Goal: Task Accomplishment & Management: Manage account settings

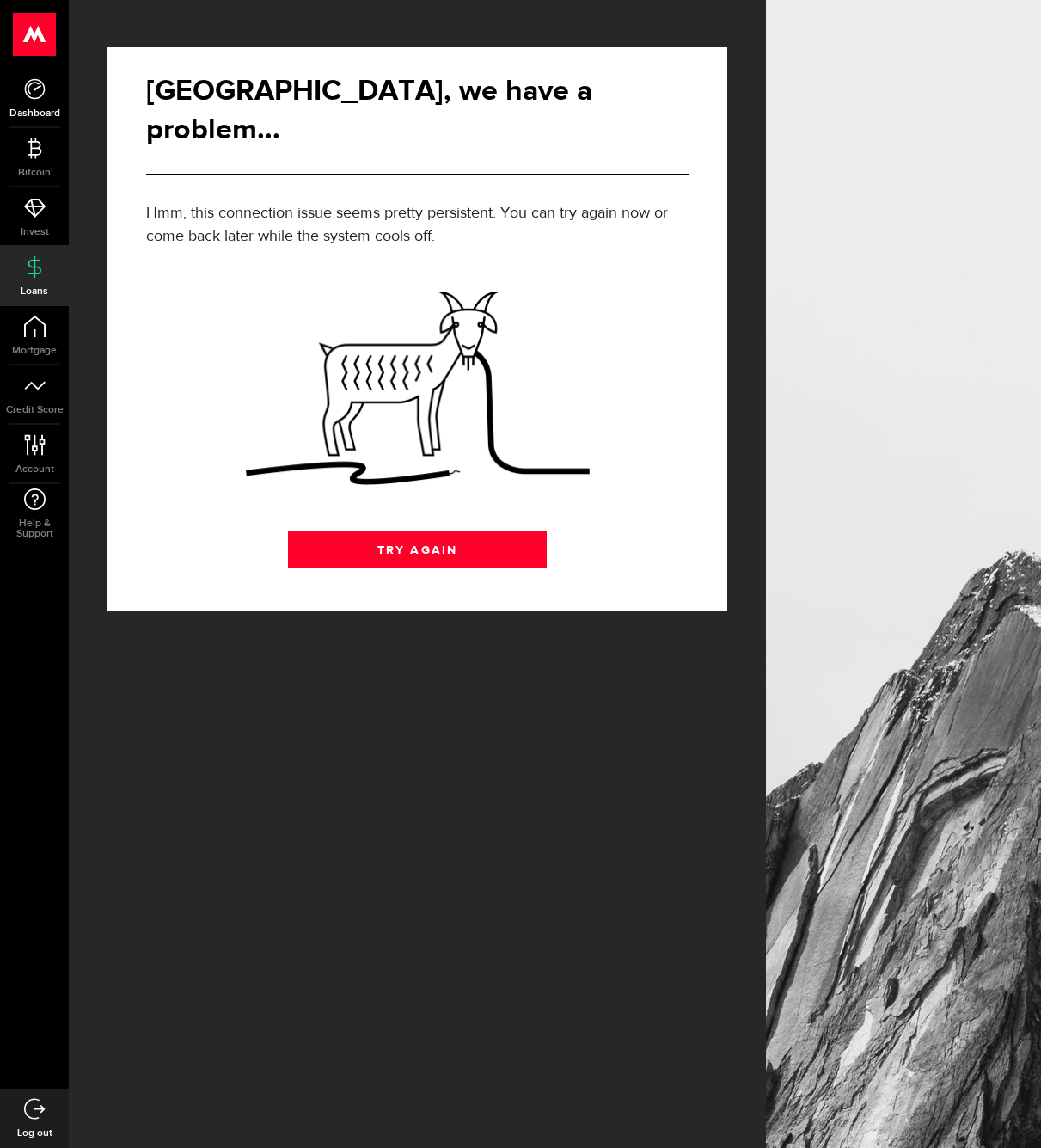
click at [30, 119] on span "Dashboard" at bounding box center [34, 113] width 69 height 10
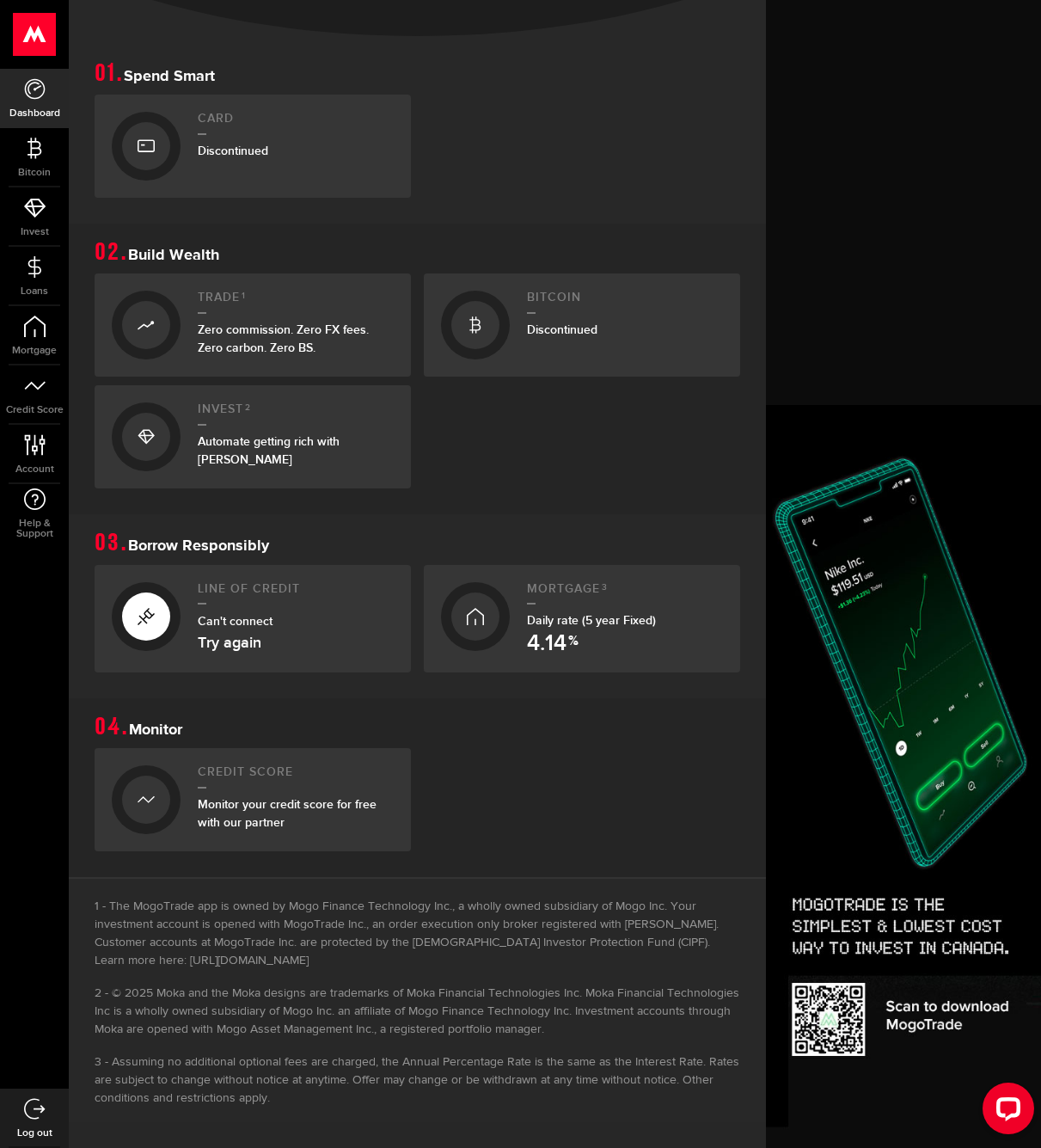
scroll to position [348, 0]
click at [37, 207] on icon at bounding box center [35, 207] width 22 height 22
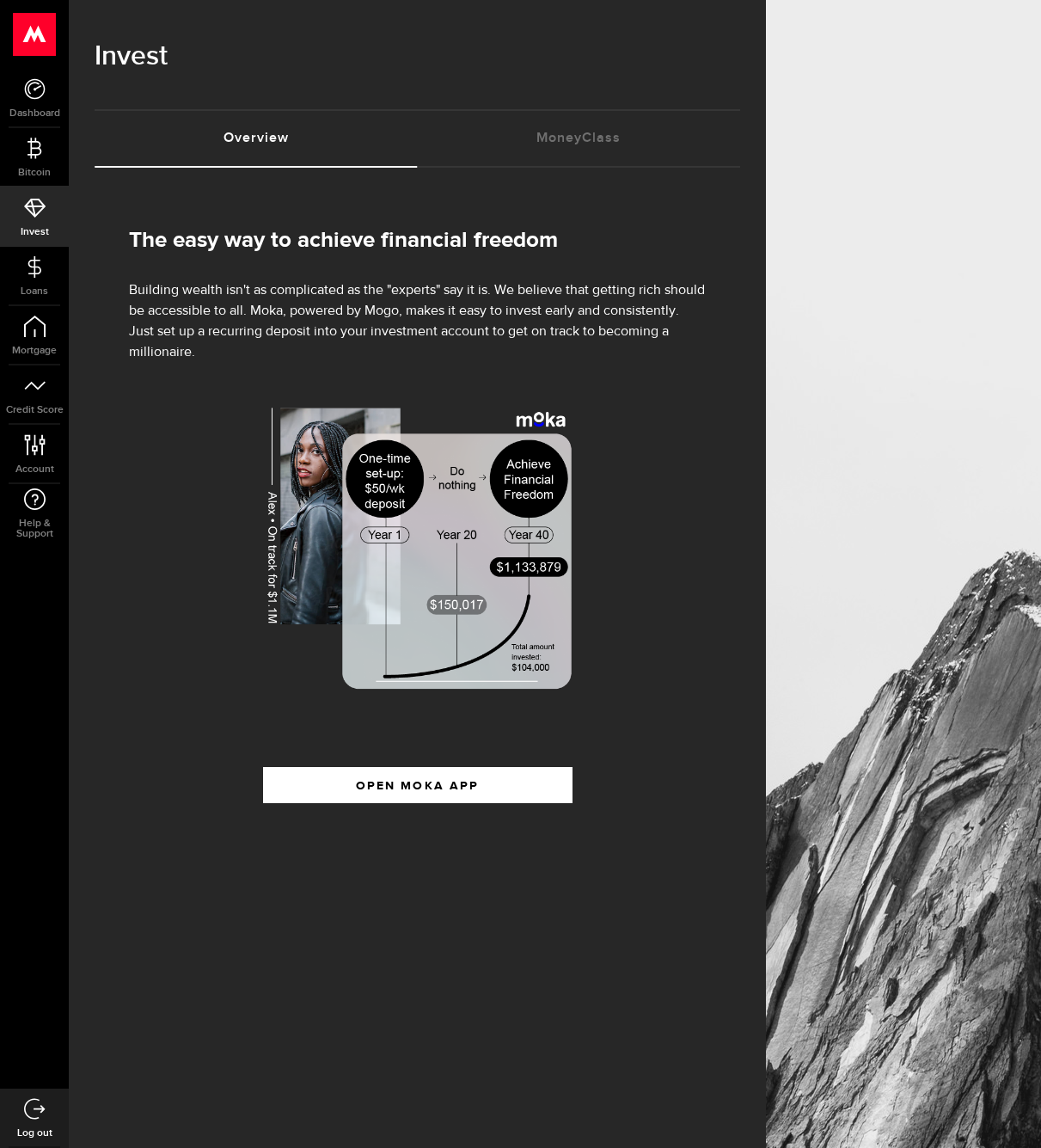
click at [419, 803] on div "The easy way to achieve financial freedom Building wealth isn't as complicated …" at bounding box center [417, 528] width 646 height 670
click at [408, 790] on span "submit" at bounding box center [417, 789] width 22 height 22
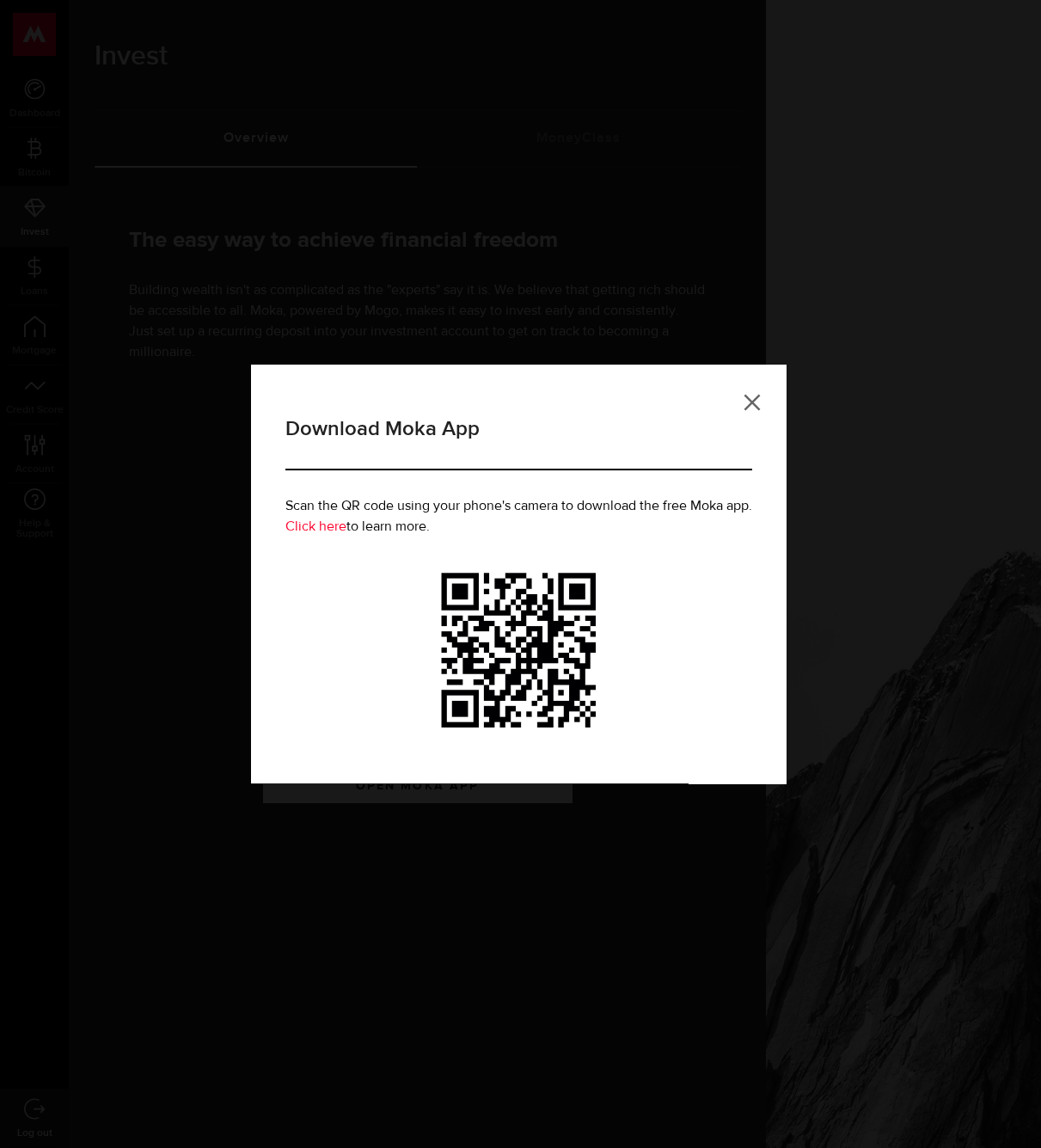
click at [753, 404] on link at bounding box center [752, 402] width 17 height 17
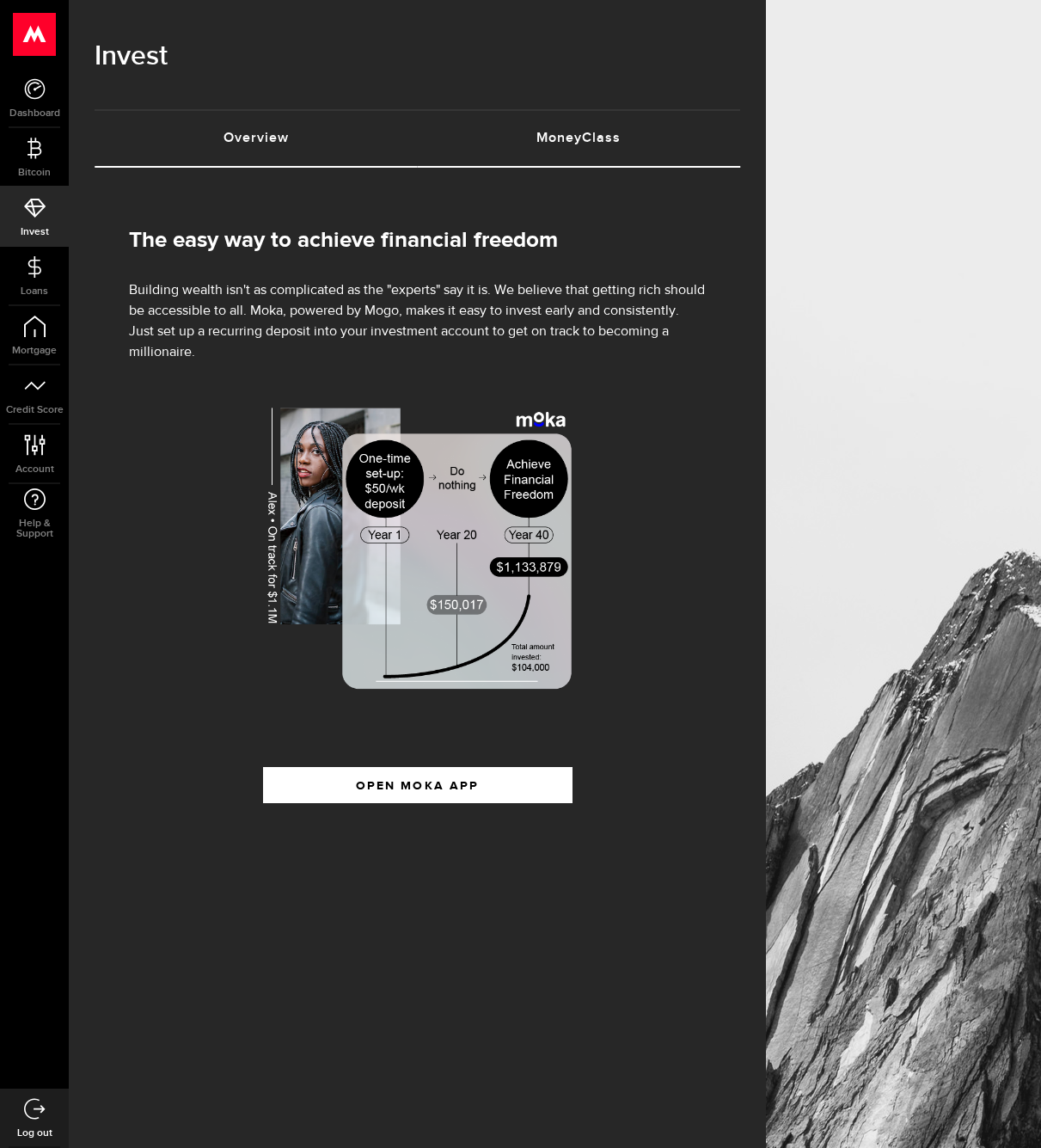
click at [558, 123] on link "MoneyClass (requires attention)" at bounding box center [579, 138] width 324 height 55
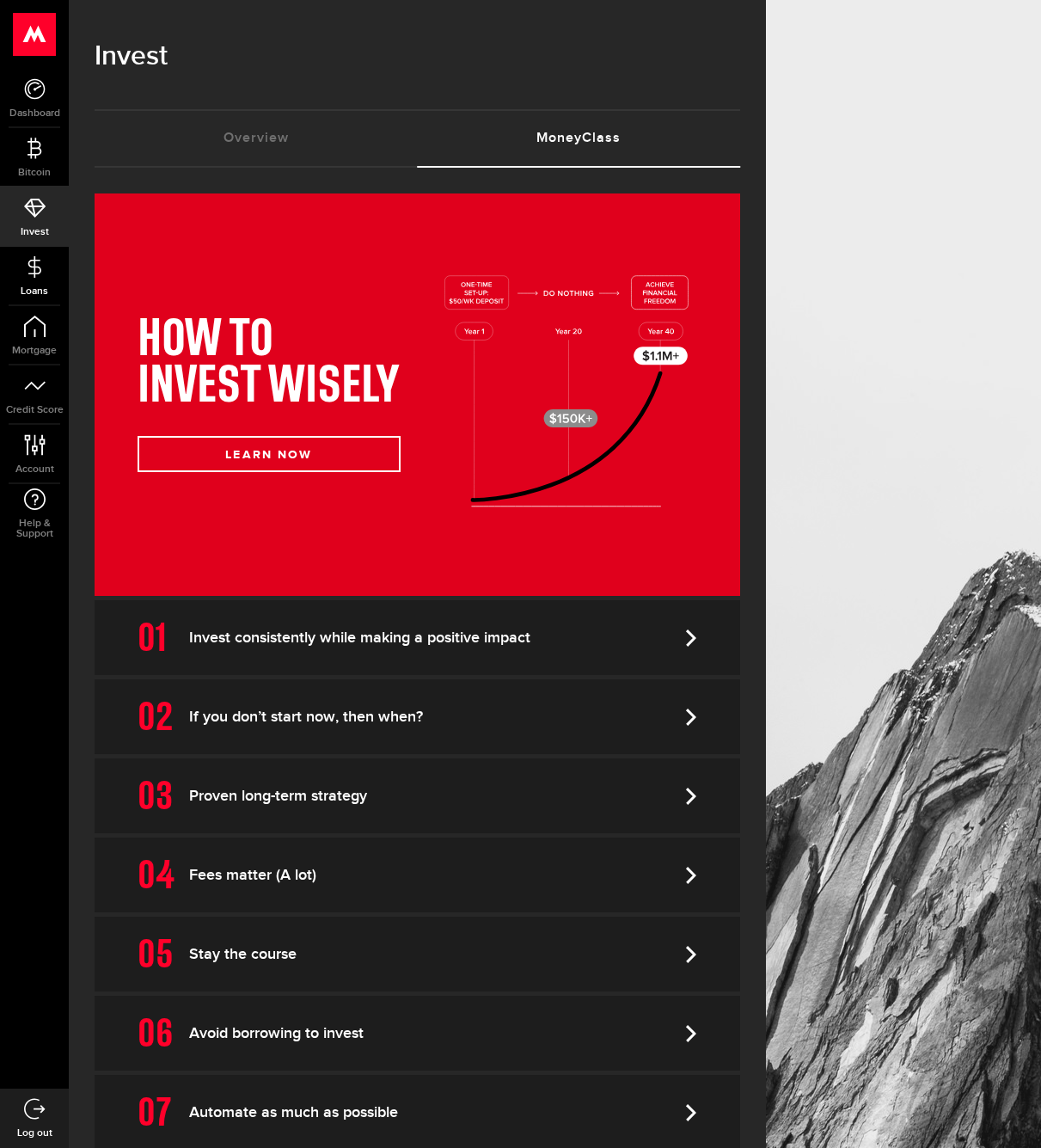
click at [43, 259] on icon at bounding box center [35, 267] width 22 height 22
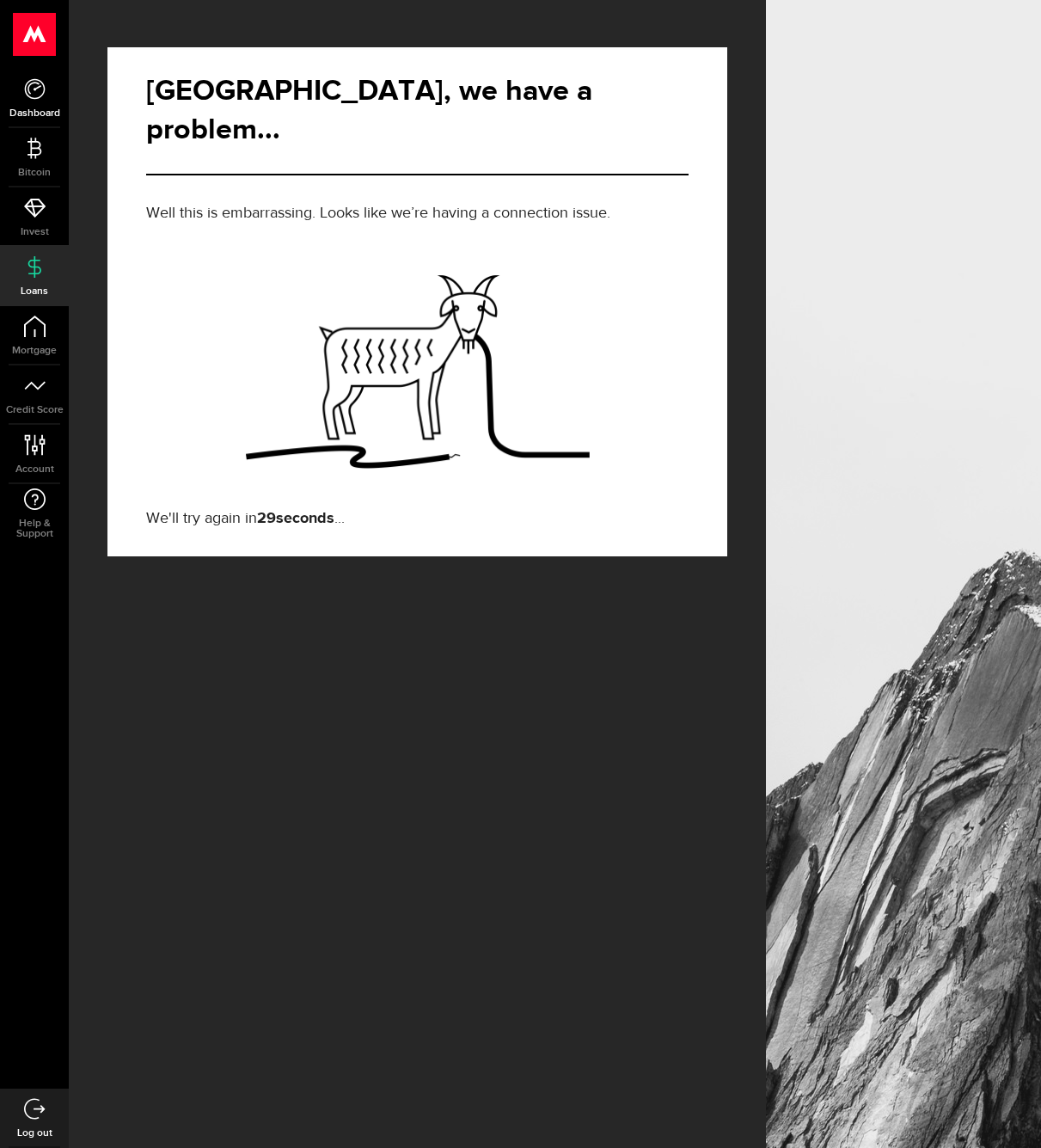
click at [48, 101] on link "Dashboard" at bounding box center [34, 98] width 69 height 58
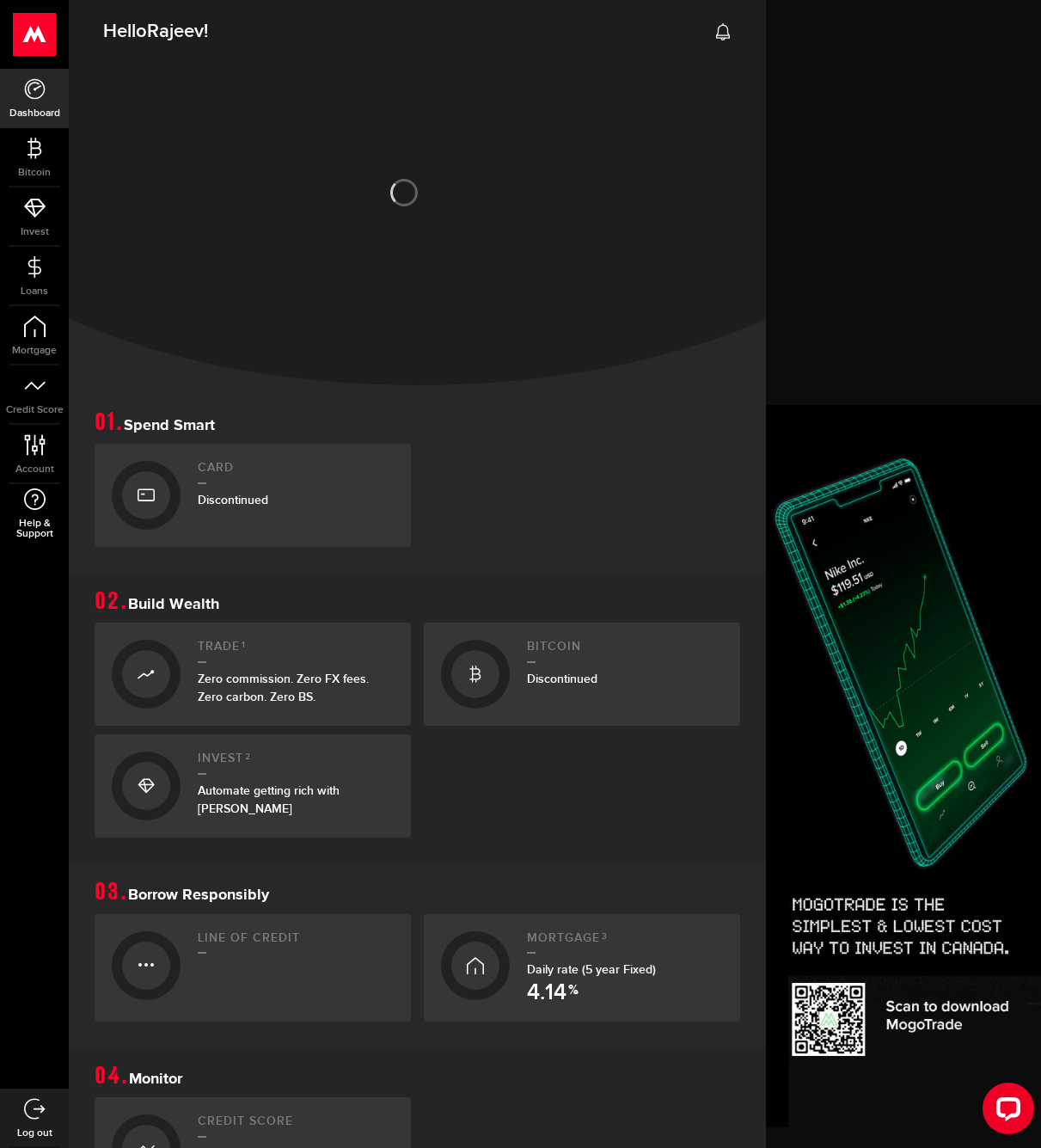
click at [27, 505] on use at bounding box center [35, 499] width 22 height 22
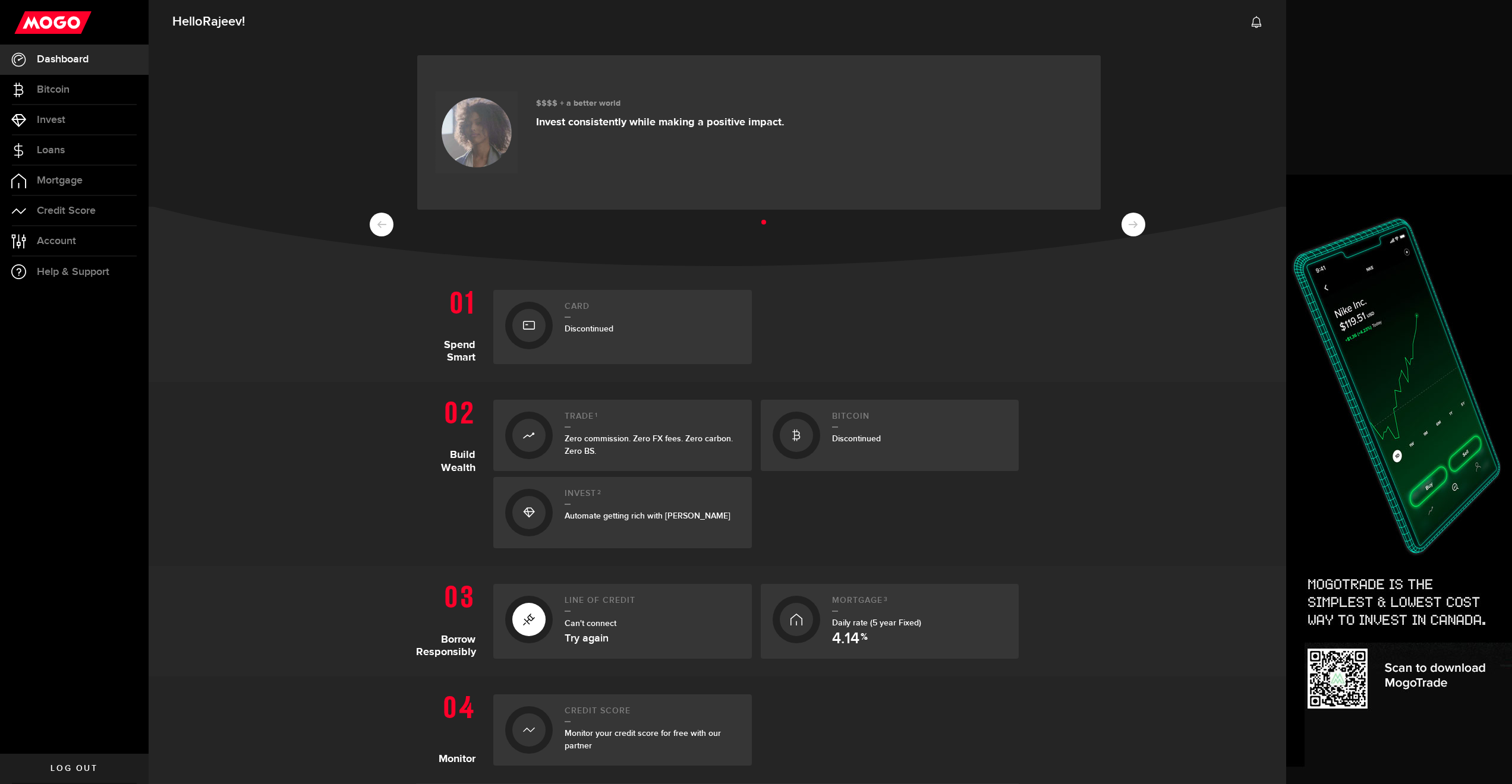
click at [719, 131] on div "$$$$ + a better world Invest consistently while making a positive impact." at bounding box center [717, 153] width 1137 height 226
click at [60, 150] on span "Loans" at bounding box center [51, 150] width 28 height 11
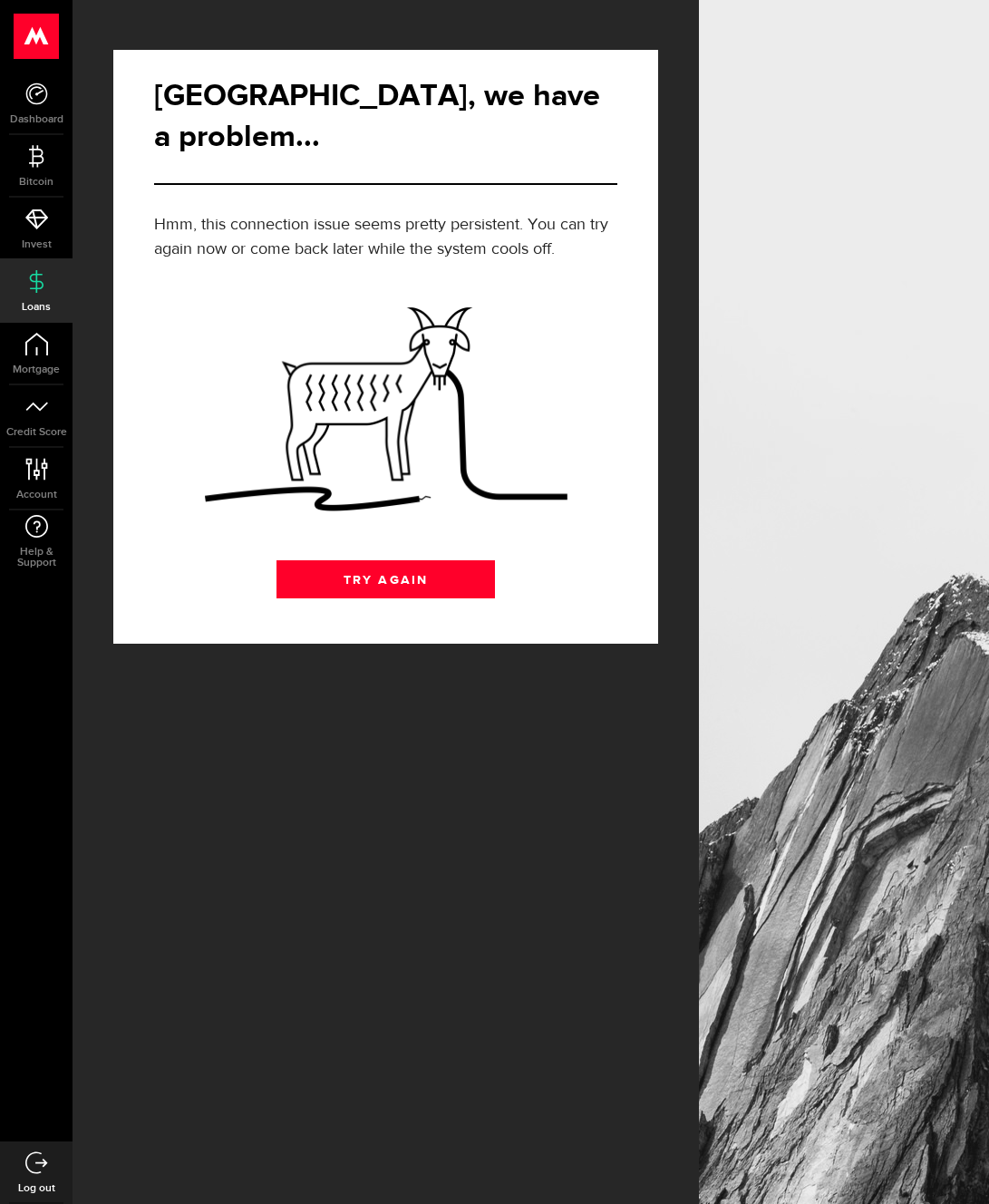
click at [359, 846] on div "[GEOGRAPHIC_DATA], we have a problem... Well this is embarrassing. Looks like w…" at bounding box center [386, 602] width 627 height 1204
click at [374, 560] on link "Try Again" at bounding box center [386, 579] width 219 height 39
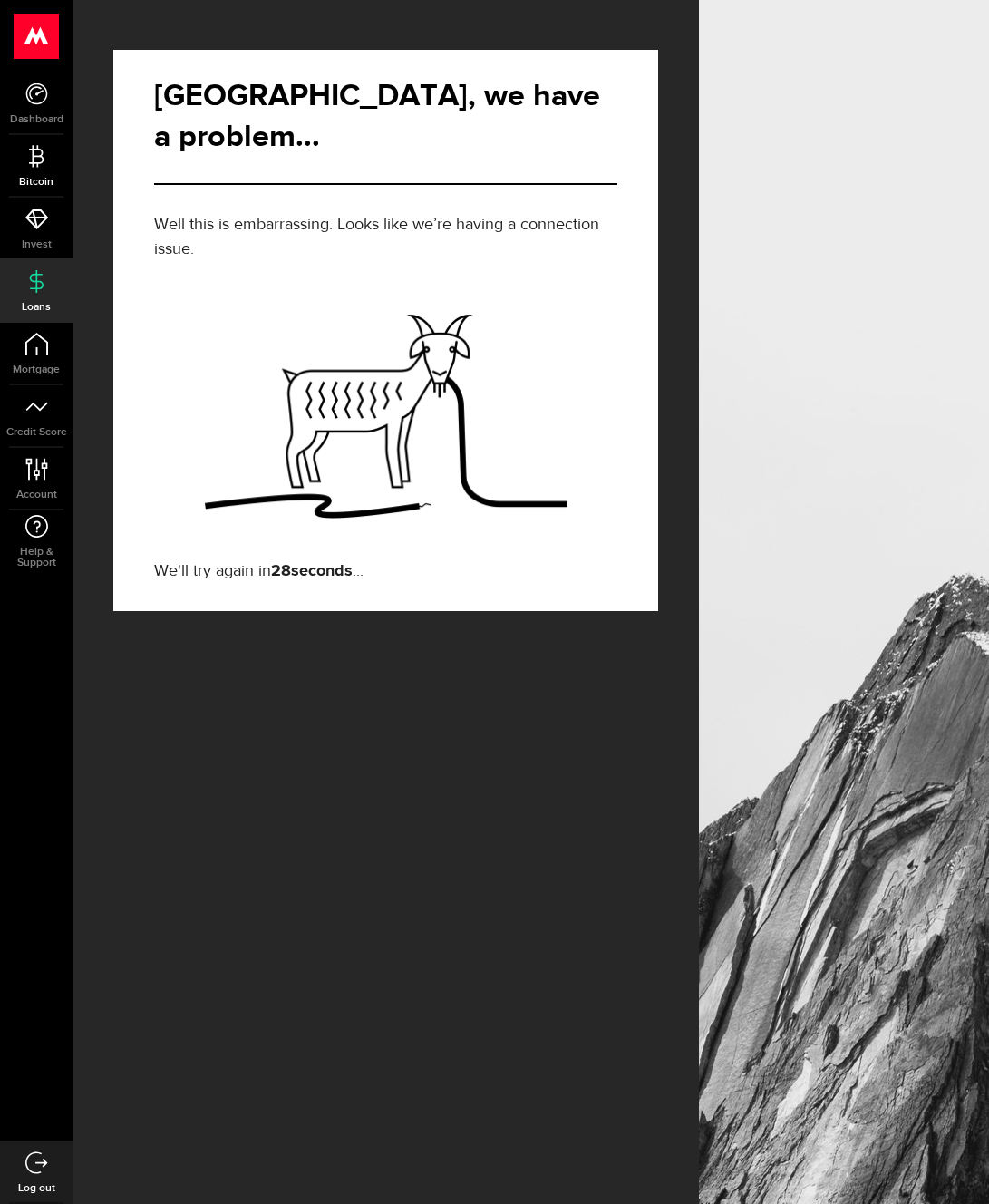
click at [39, 164] on use at bounding box center [36, 156] width 14 height 22
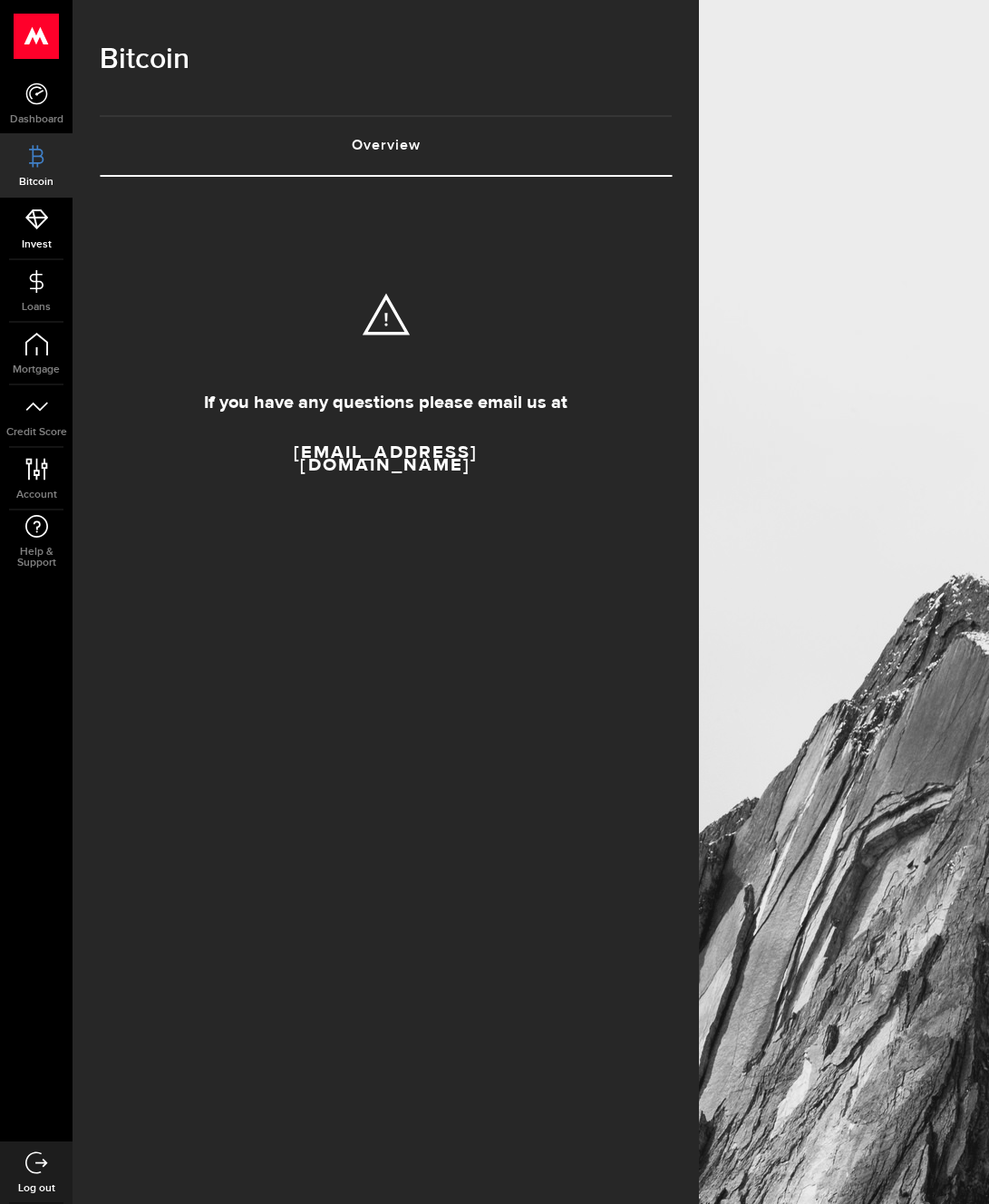
click at [23, 239] on span "Invest" at bounding box center [36, 244] width 72 height 11
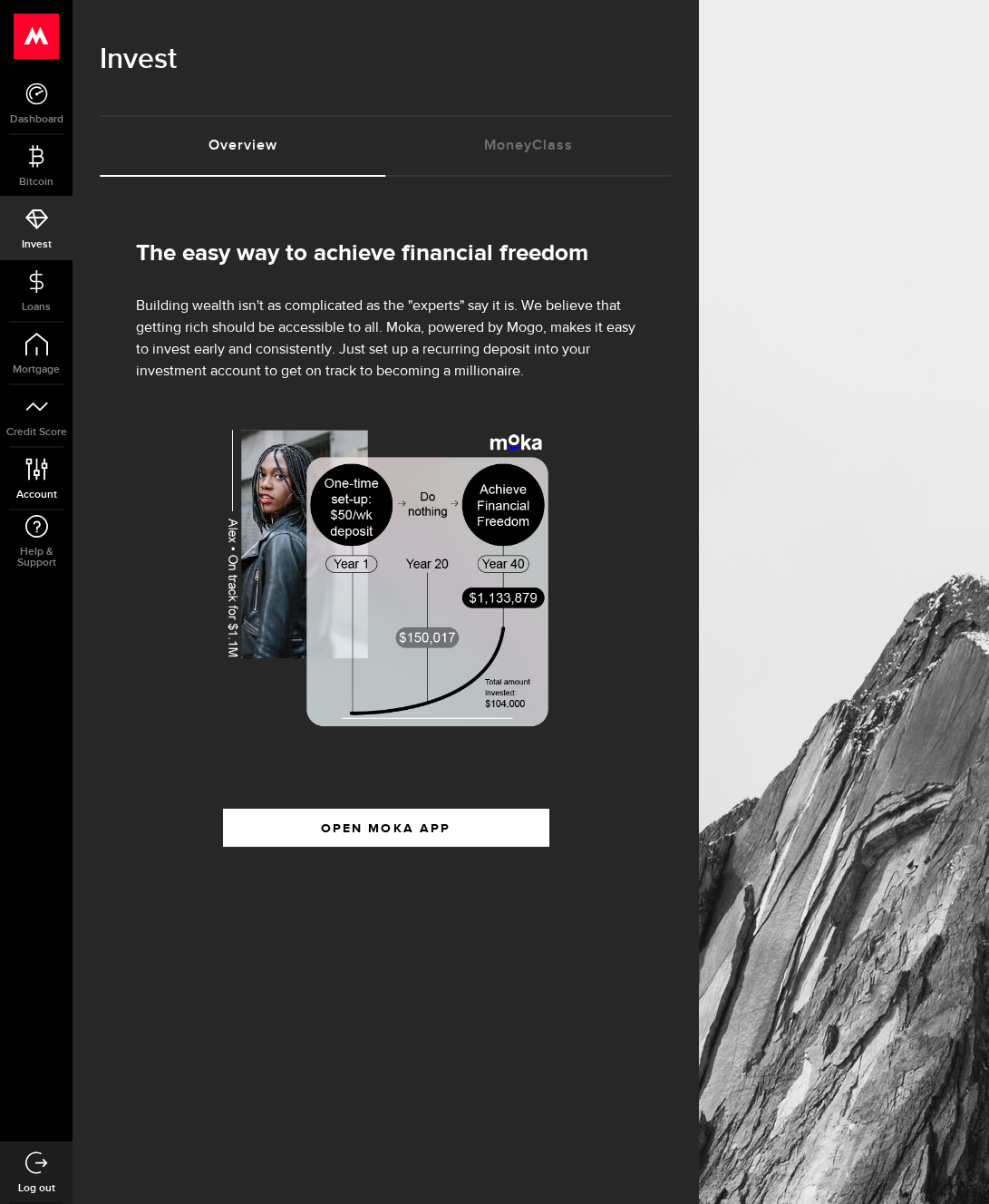
click at [40, 464] on icon at bounding box center [36, 469] width 24 height 23
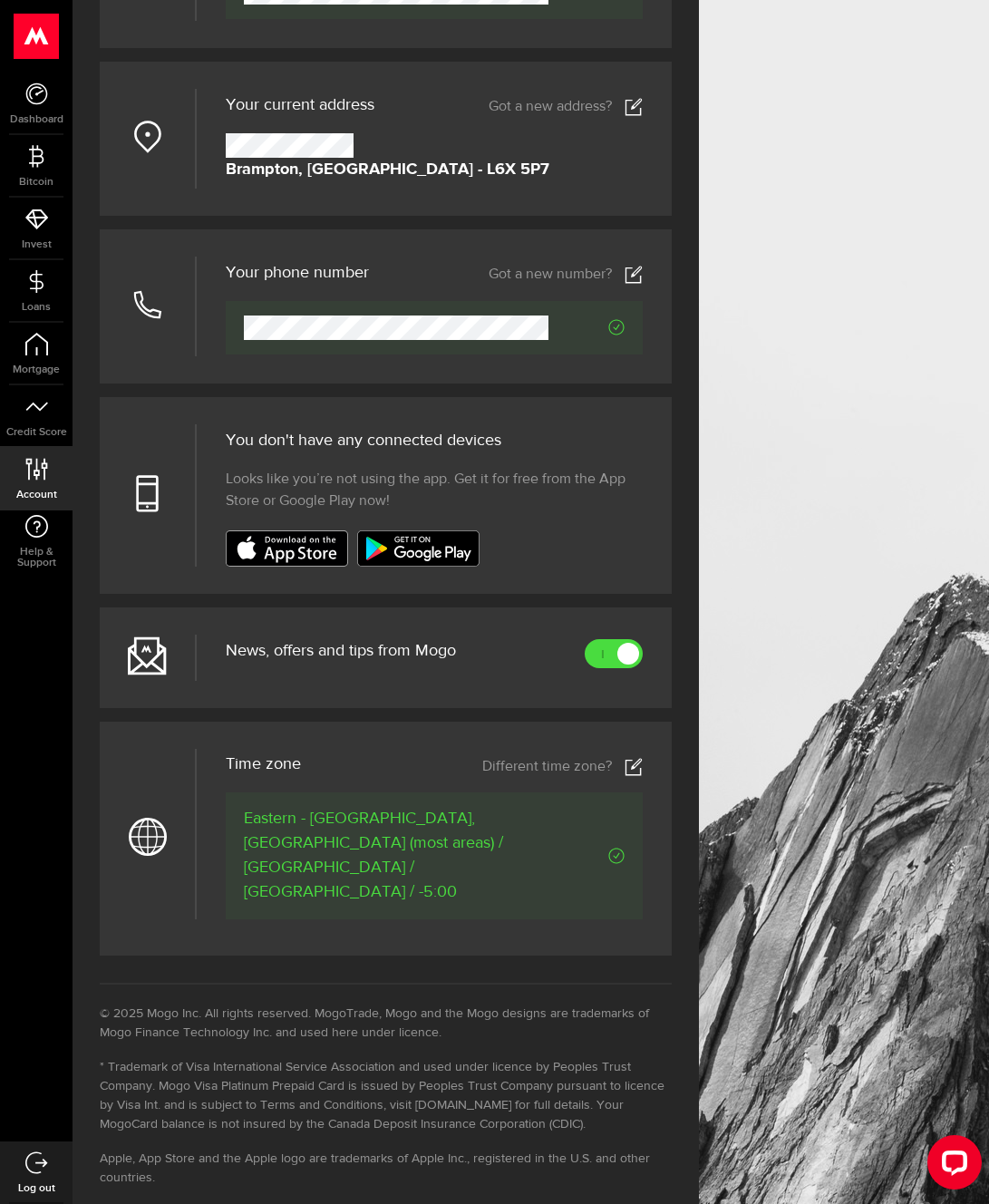
scroll to position [302, 0]
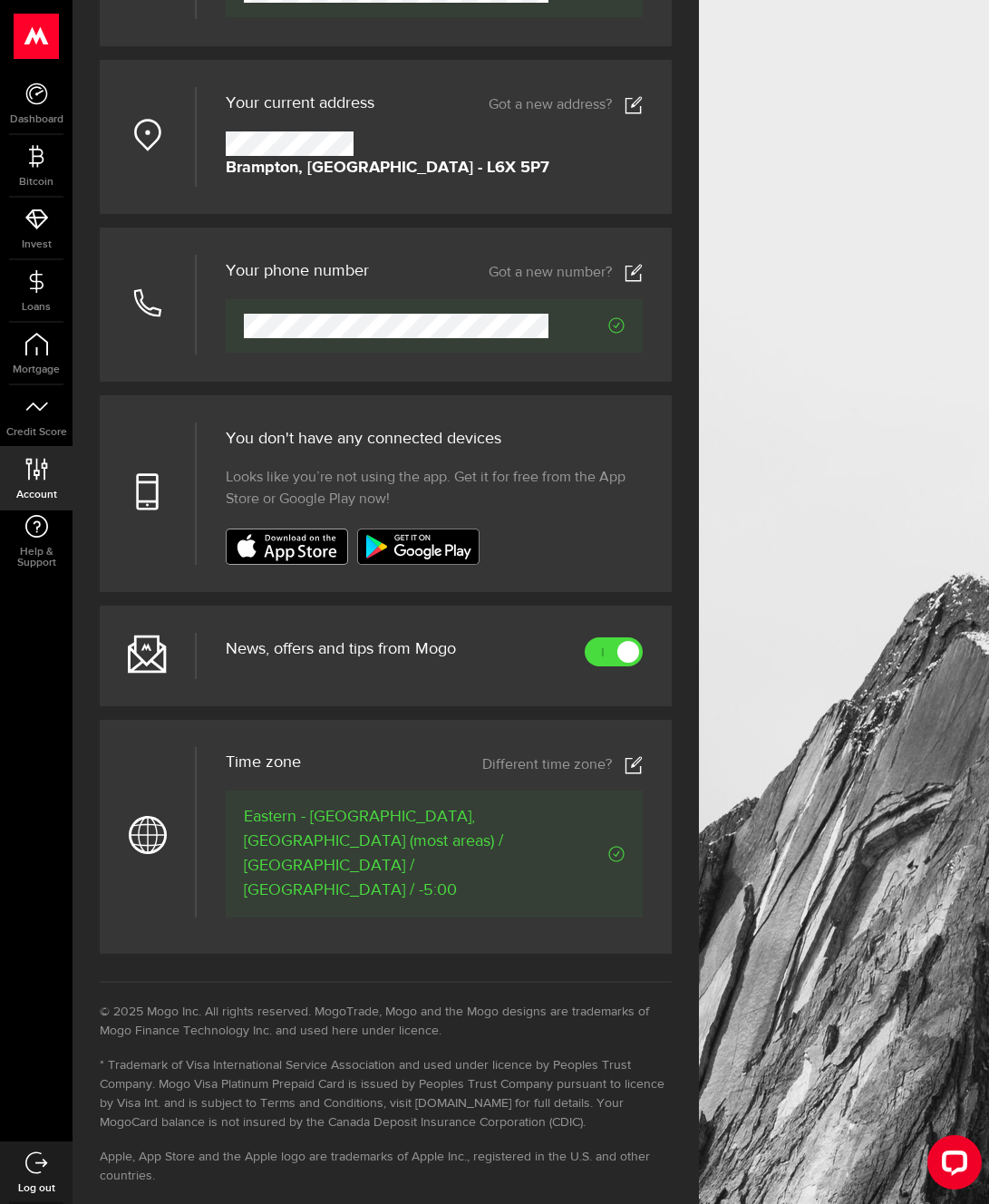
click at [305, 558] on img at bounding box center [286, 548] width 122 height 37
click at [611, 114] on link "Got a new address?" at bounding box center [566, 105] width 154 height 18
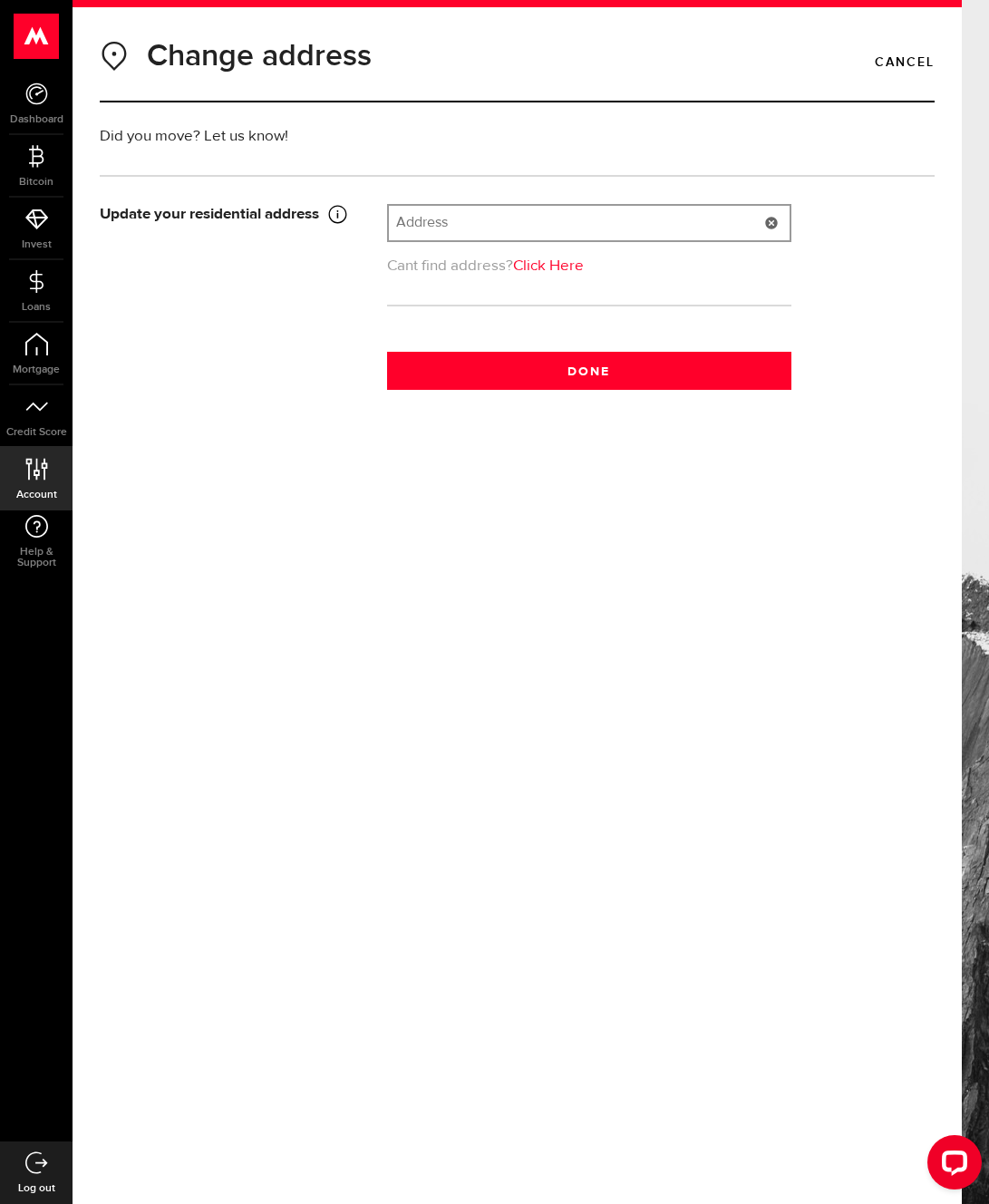
click at [518, 227] on input "text" at bounding box center [590, 224] width 401 height 35
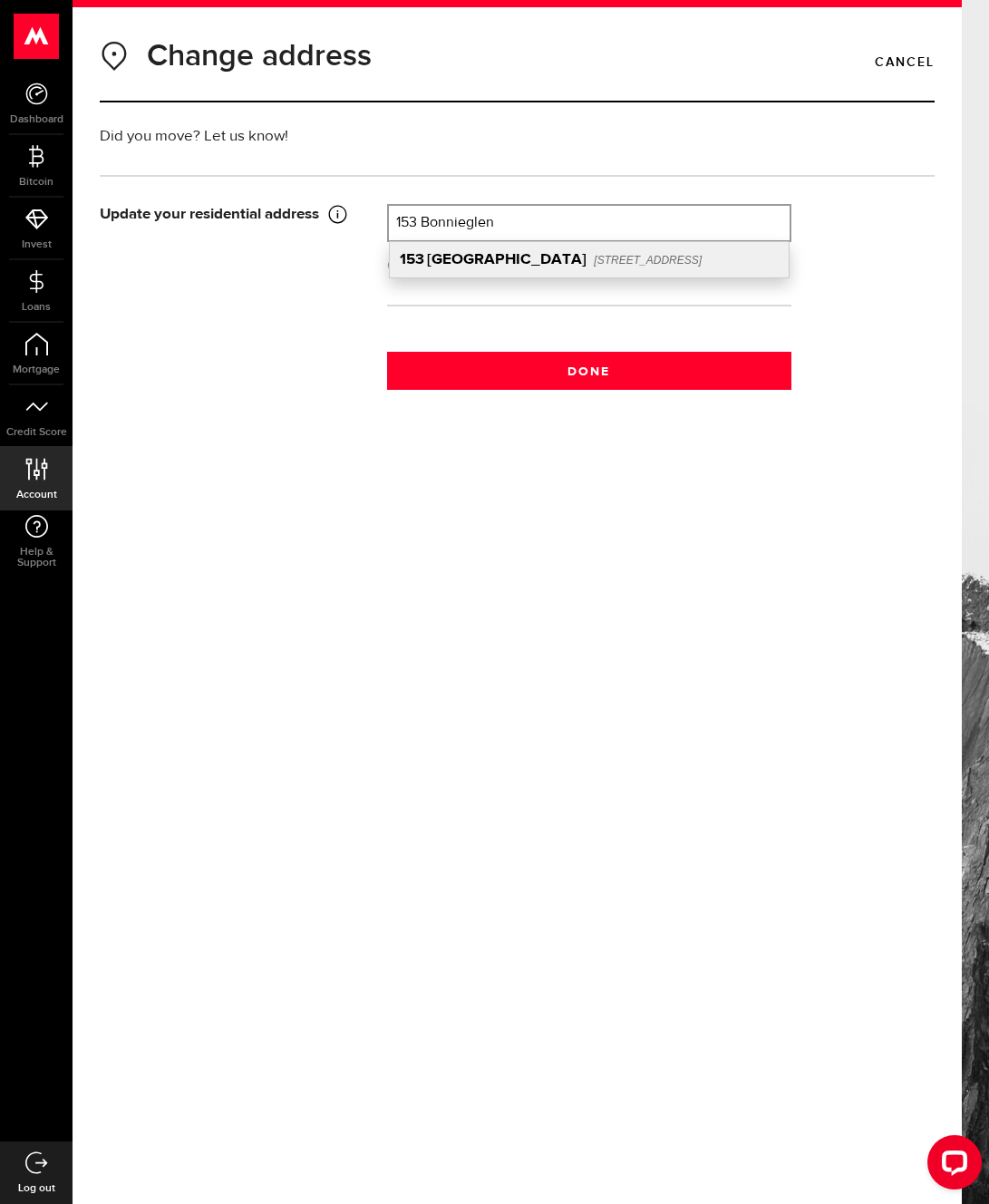
click at [580, 255] on b "[GEOGRAPHIC_DATA]" at bounding box center [507, 260] width 160 height 15
type input "[STREET_ADDRESS]"
type input "153"
type input "[GEOGRAPHIC_DATA]"
type input "Caledon"
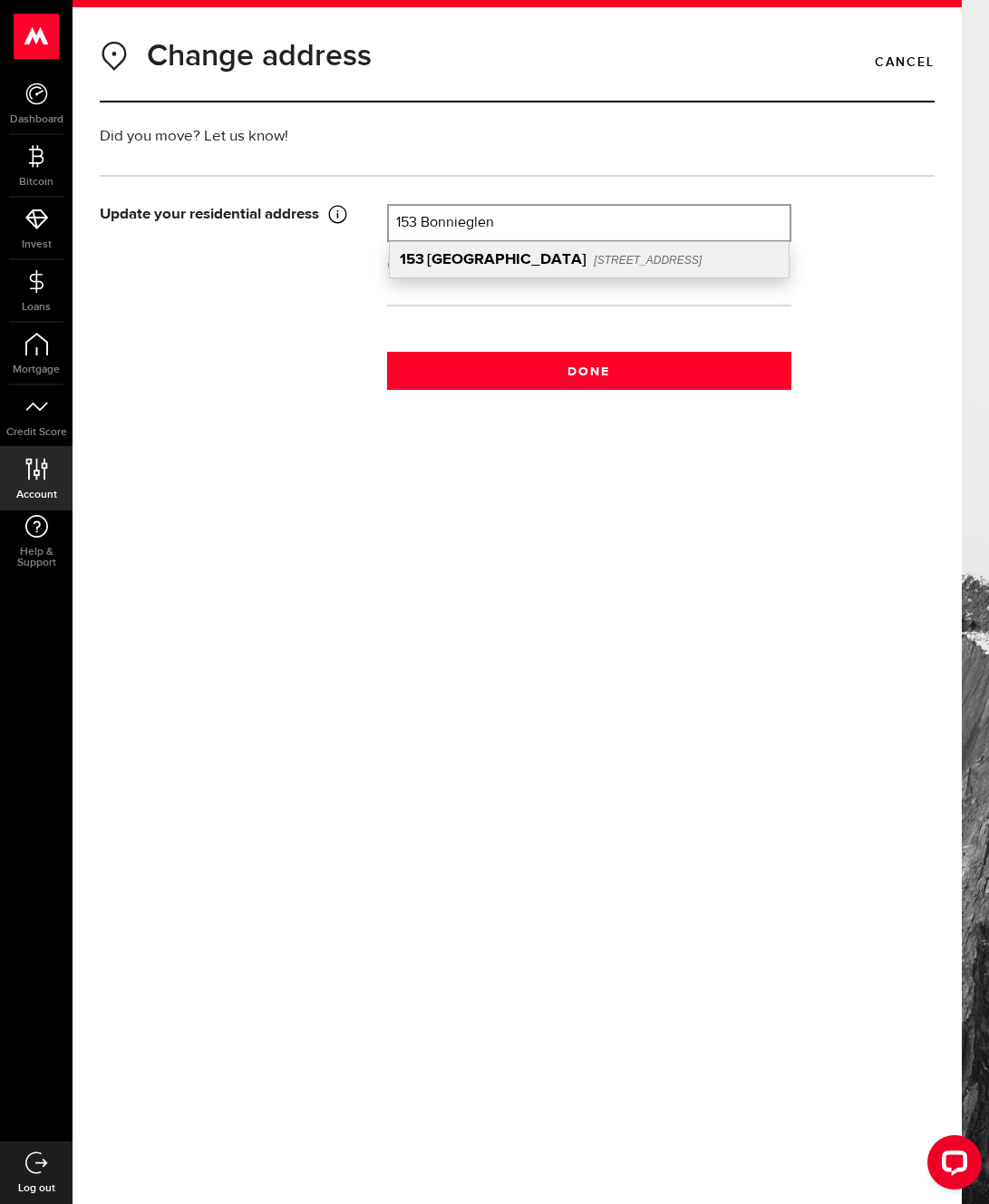
select select "ON"
type input "L7C 4B9"
type input "[GEOGRAPHIC_DATA]"
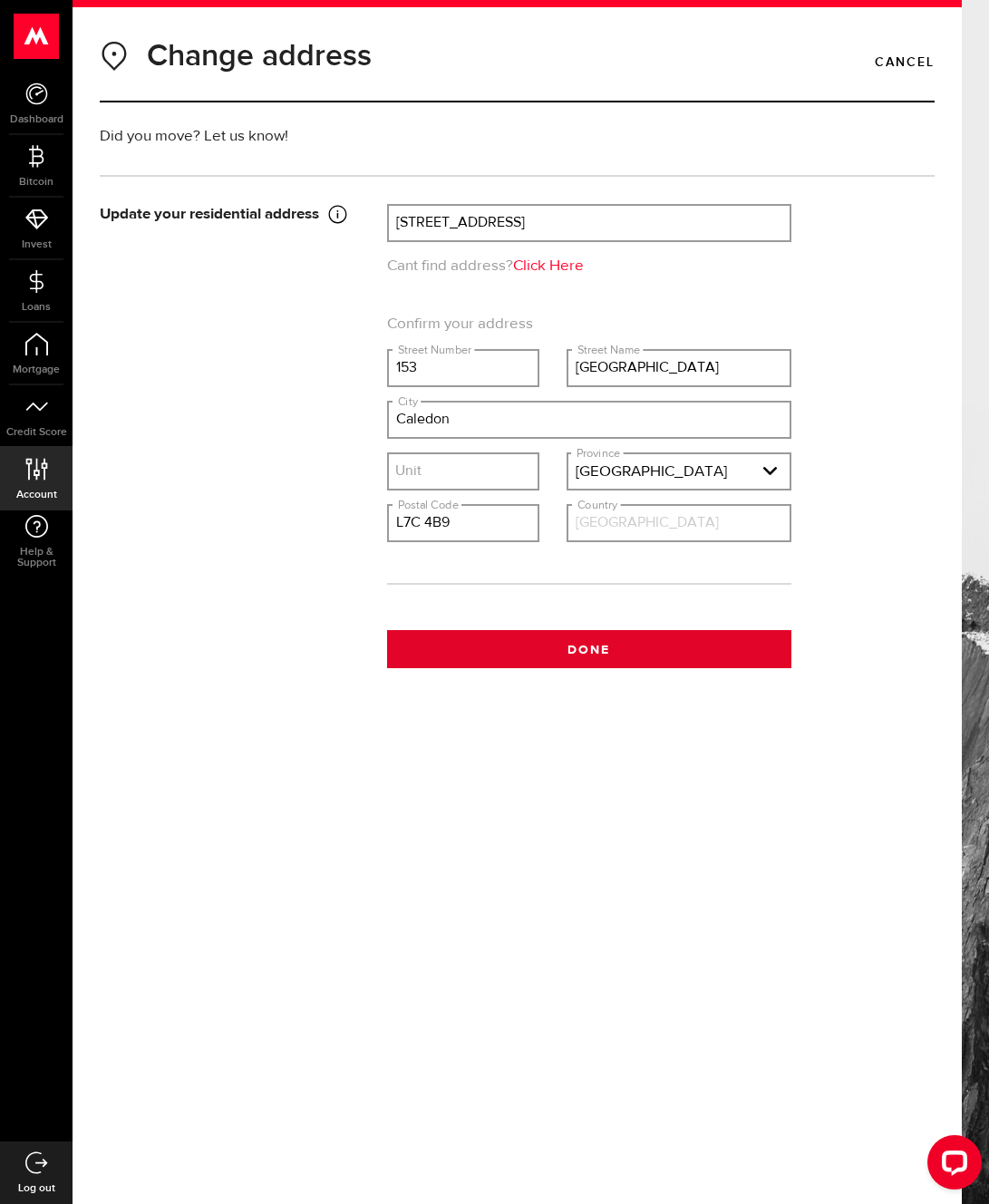
click at [573, 637] on button "Done" at bounding box center [590, 650] width 405 height 39
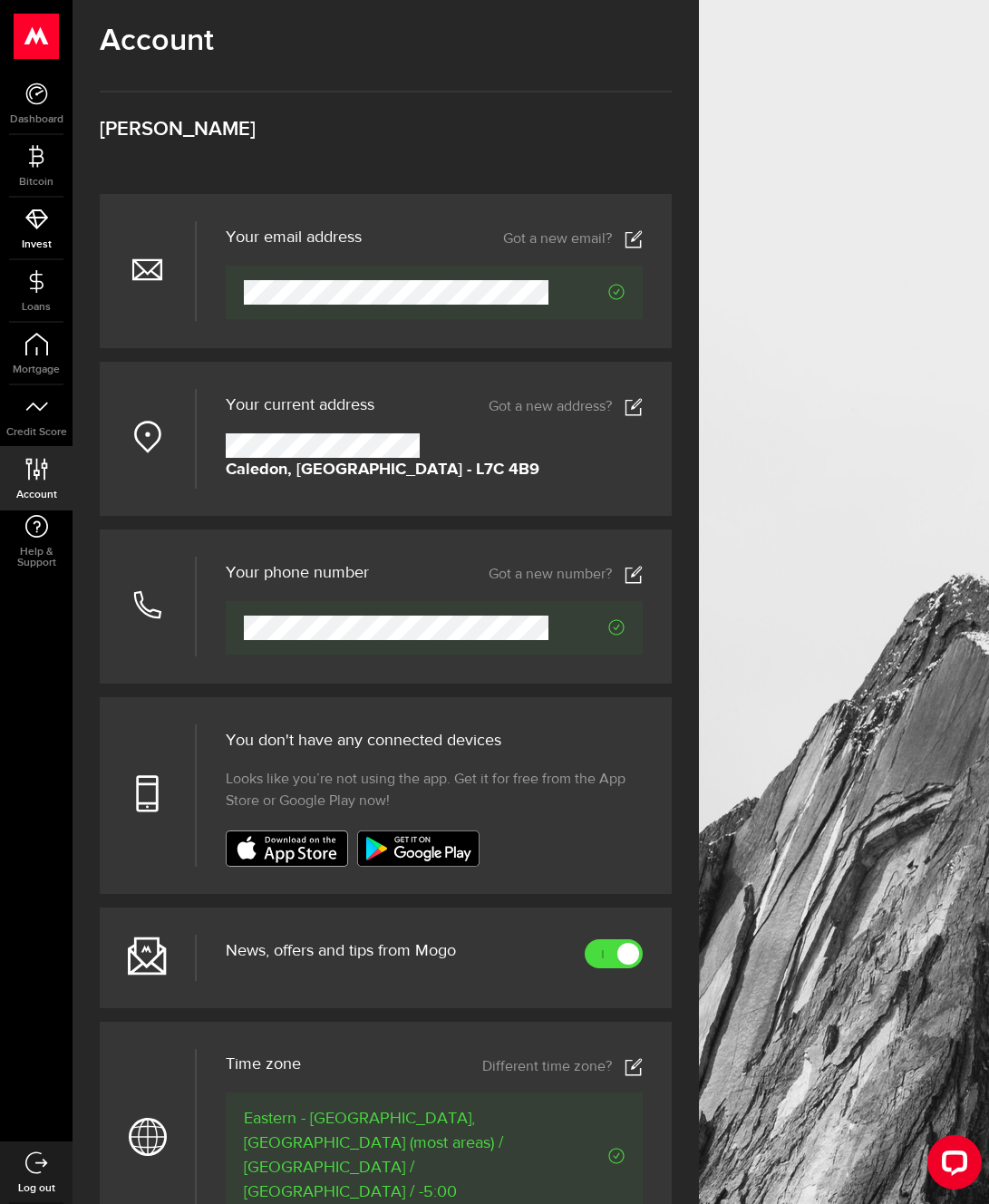
click at [40, 226] on use at bounding box center [37, 219] width 23 height 20
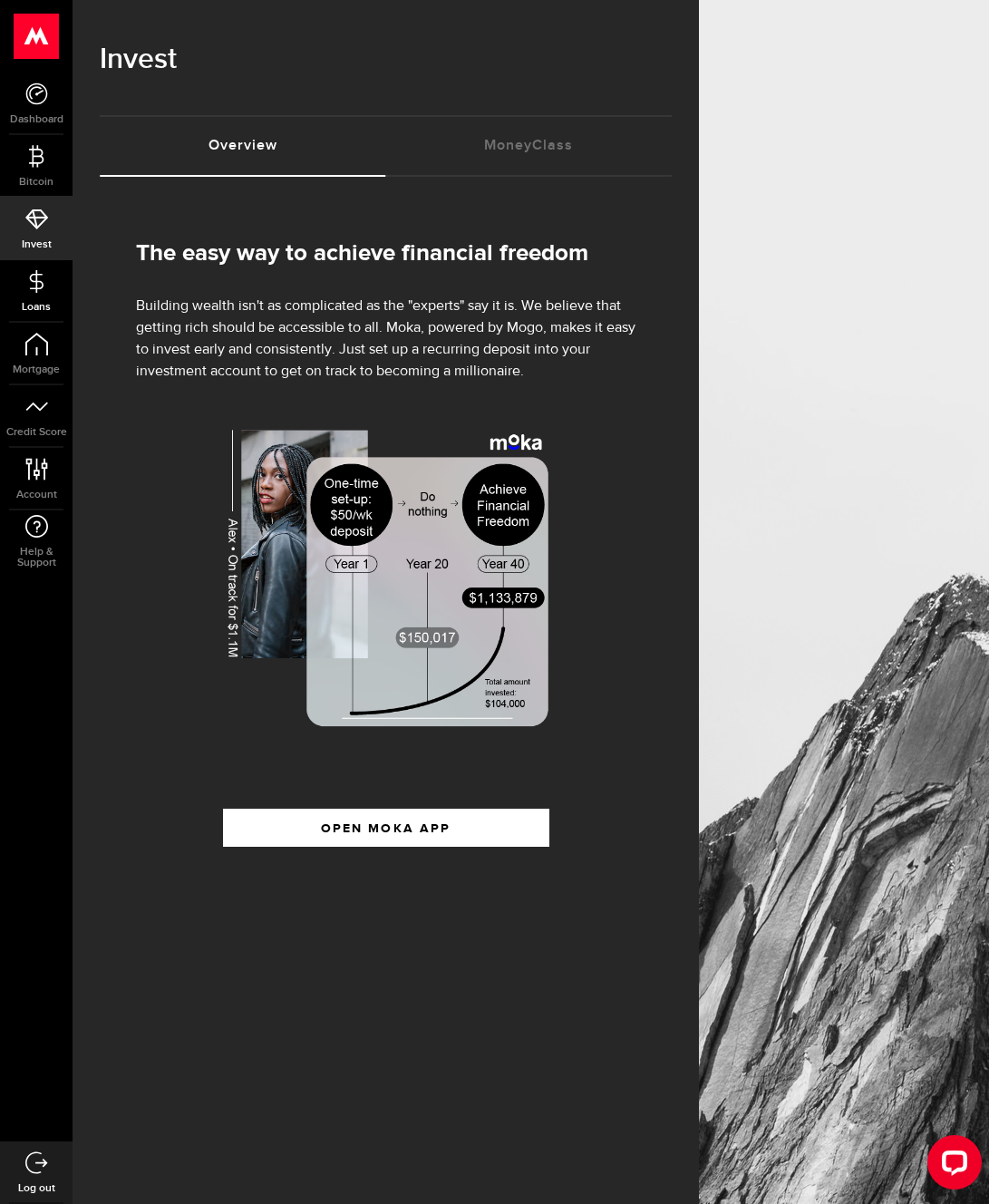
click at [27, 296] on link "Loans" at bounding box center [36, 291] width 72 height 62
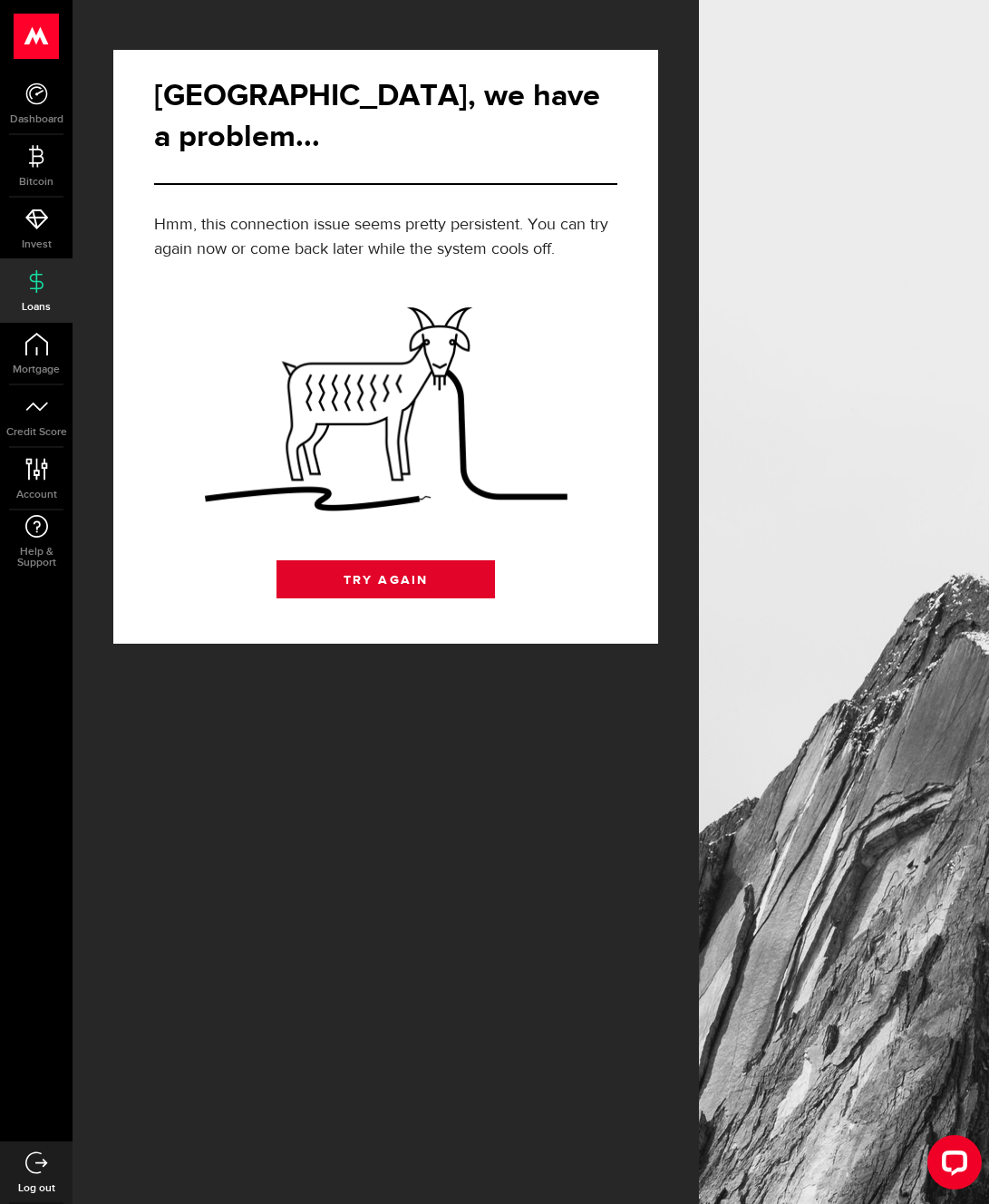
click at [350, 560] on link "Try Again" at bounding box center [386, 579] width 219 height 39
